Goal: Submit feedback/report problem

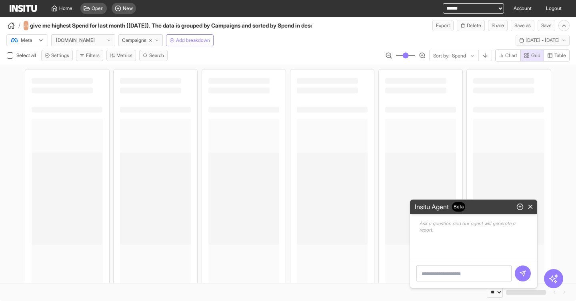
select select "**"
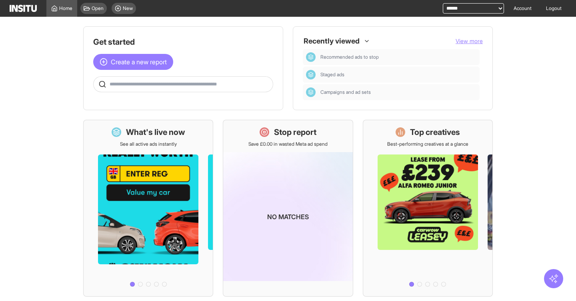
click at [555, 282] on icon "button" at bounding box center [553, 279] width 10 height 10
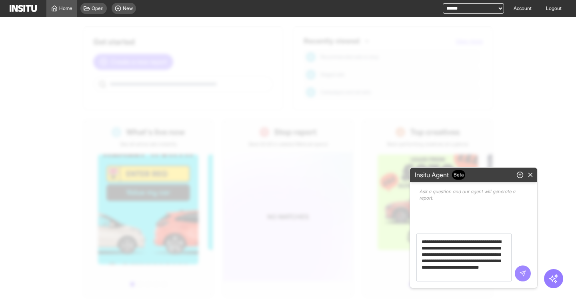
type textarea "**********"
click at [523, 275] on icon "submit" at bounding box center [522, 274] width 6 height 6
